Goal: Information Seeking & Learning: Learn about a topic

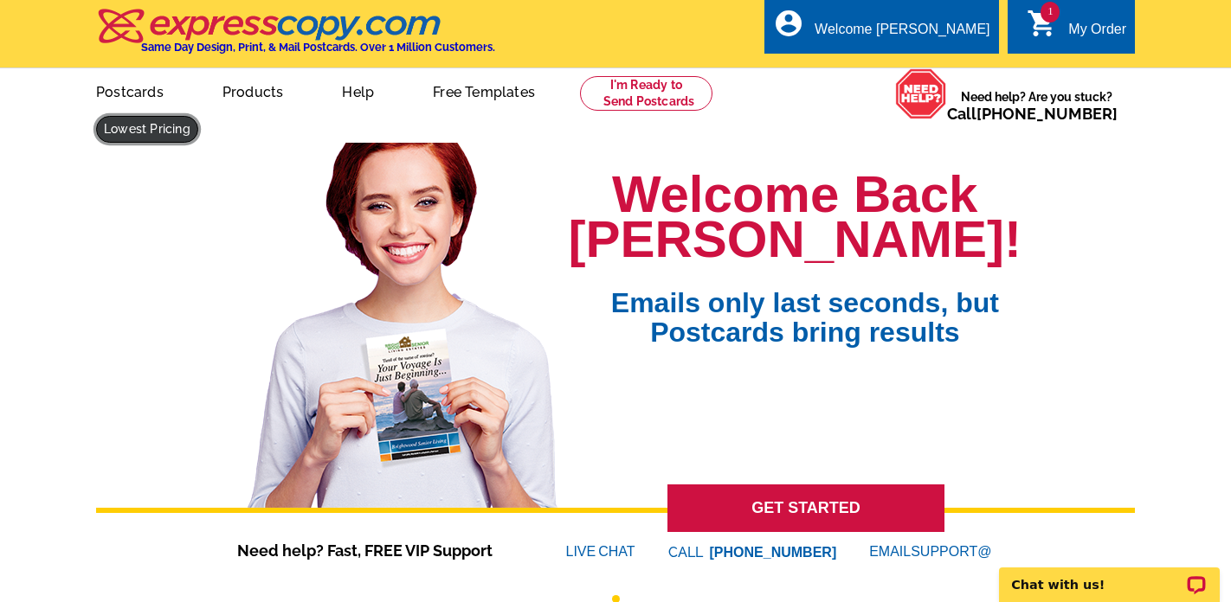
click at [198, 116] on link at bounding box center [147, 129] width 102 height 27
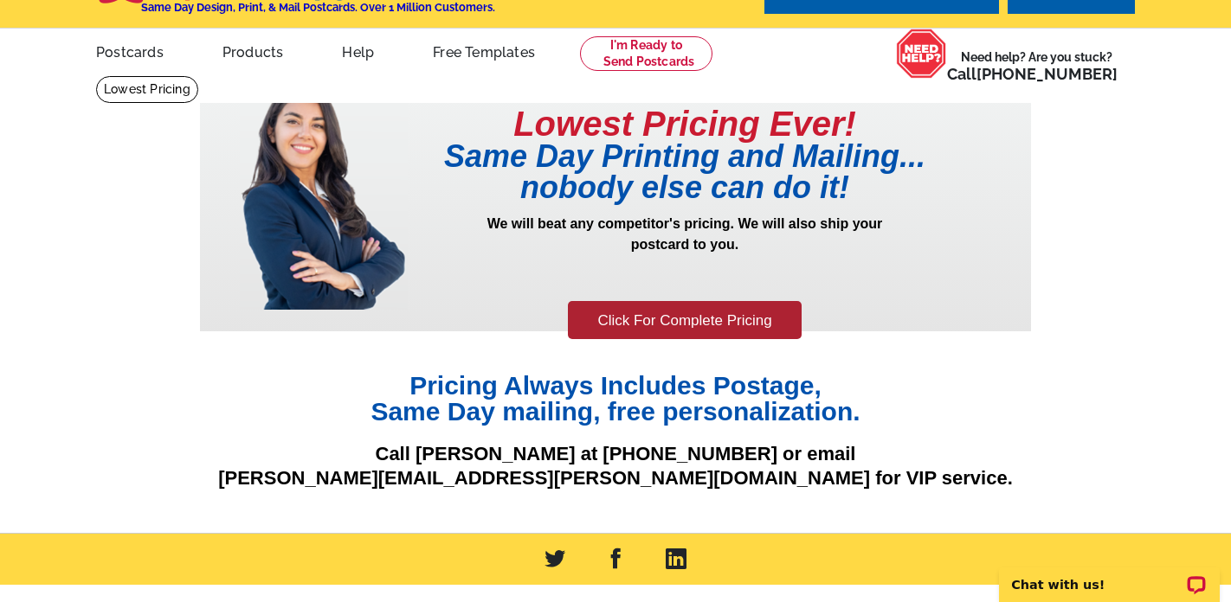
scroll to position [42, 0]
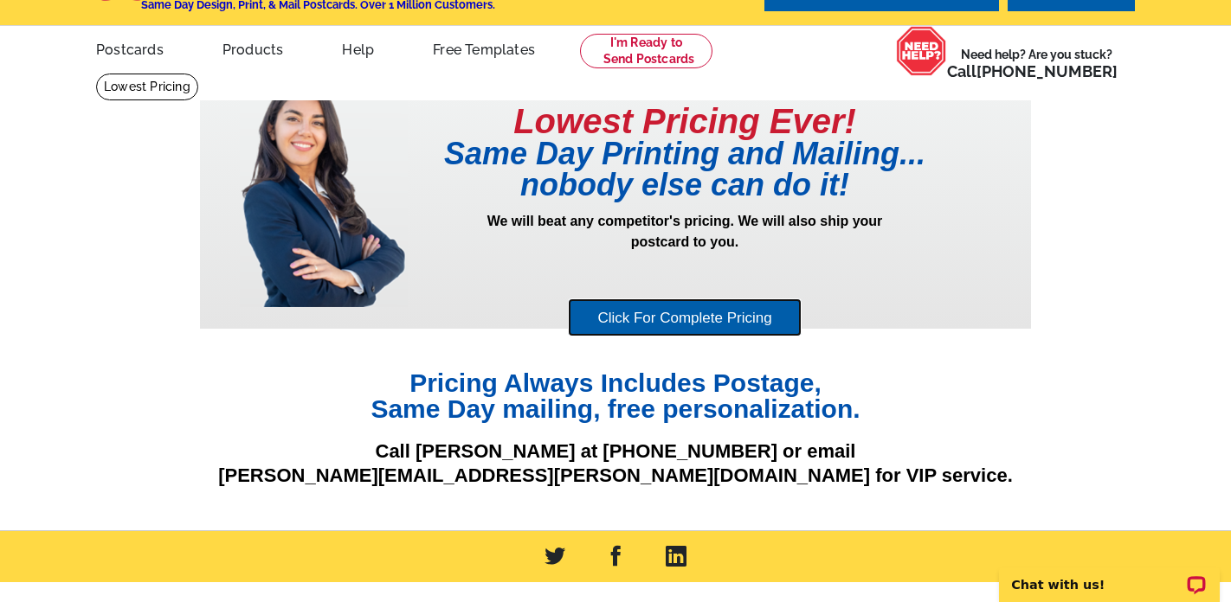
click at [682, 313] on link "Click For Complete Pricing" at bounding box center [684, 318] width 233 height 39
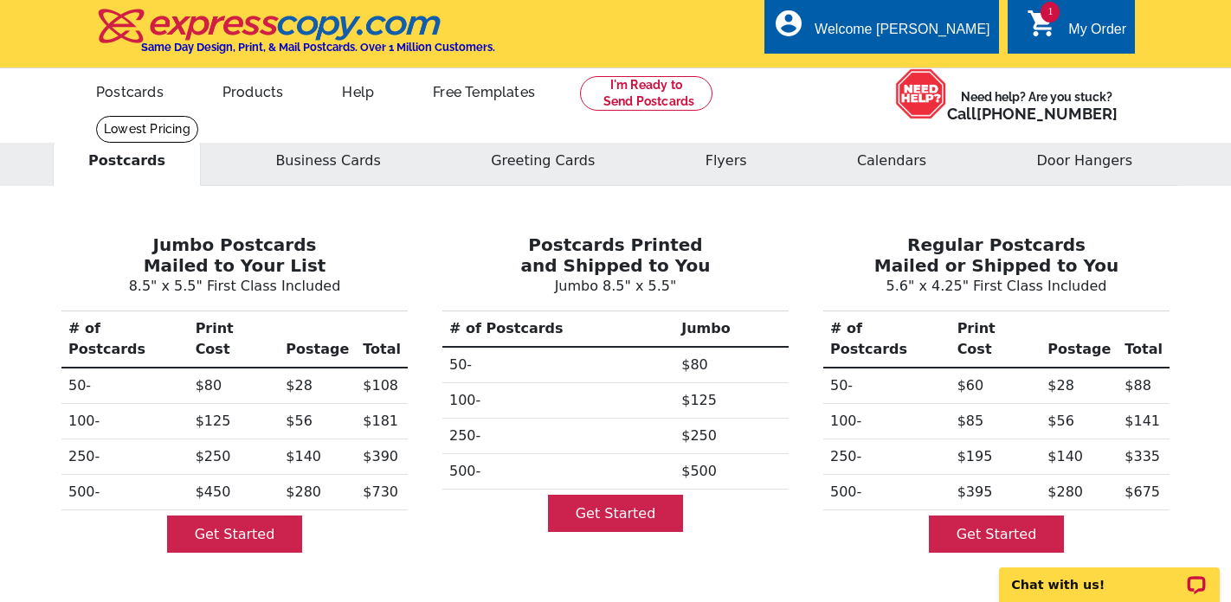
click at [218, 475] on td "$450" at bounding box center [234, 492] width 91 height 35
